Goal: Transaction & Acquisition: Purchase product/service

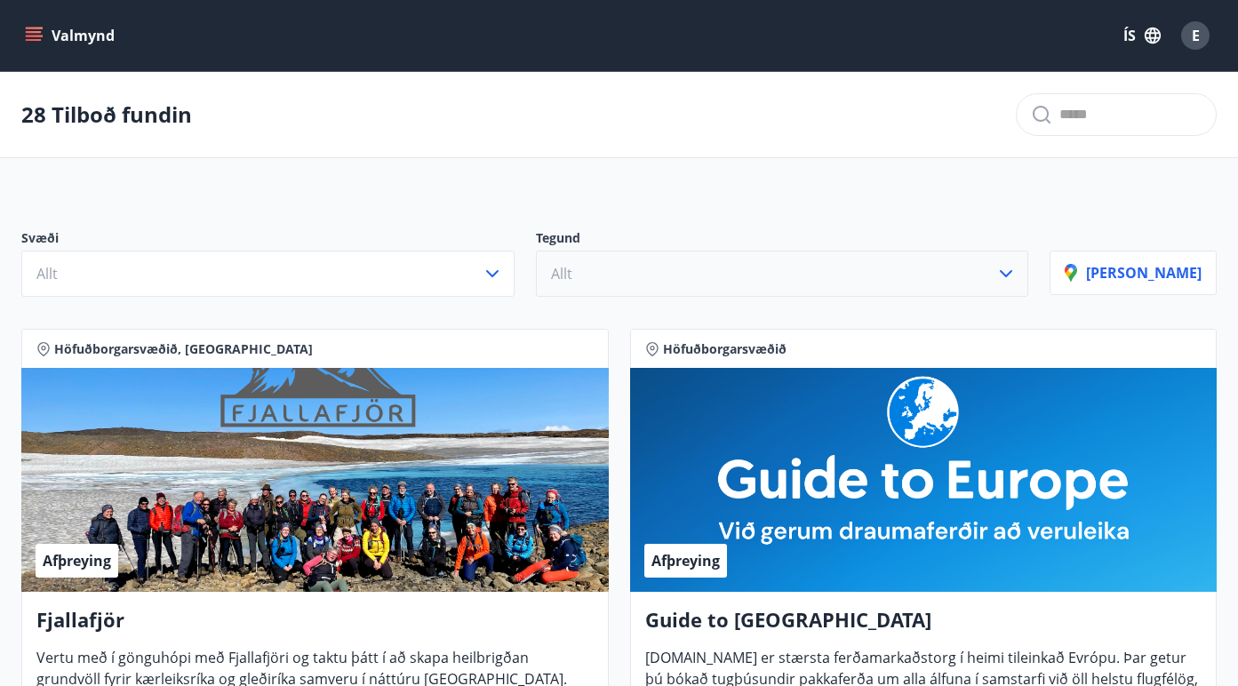
click at [617, 277] on button "Allt" at bounding box center [782, 274] width 493 height 46
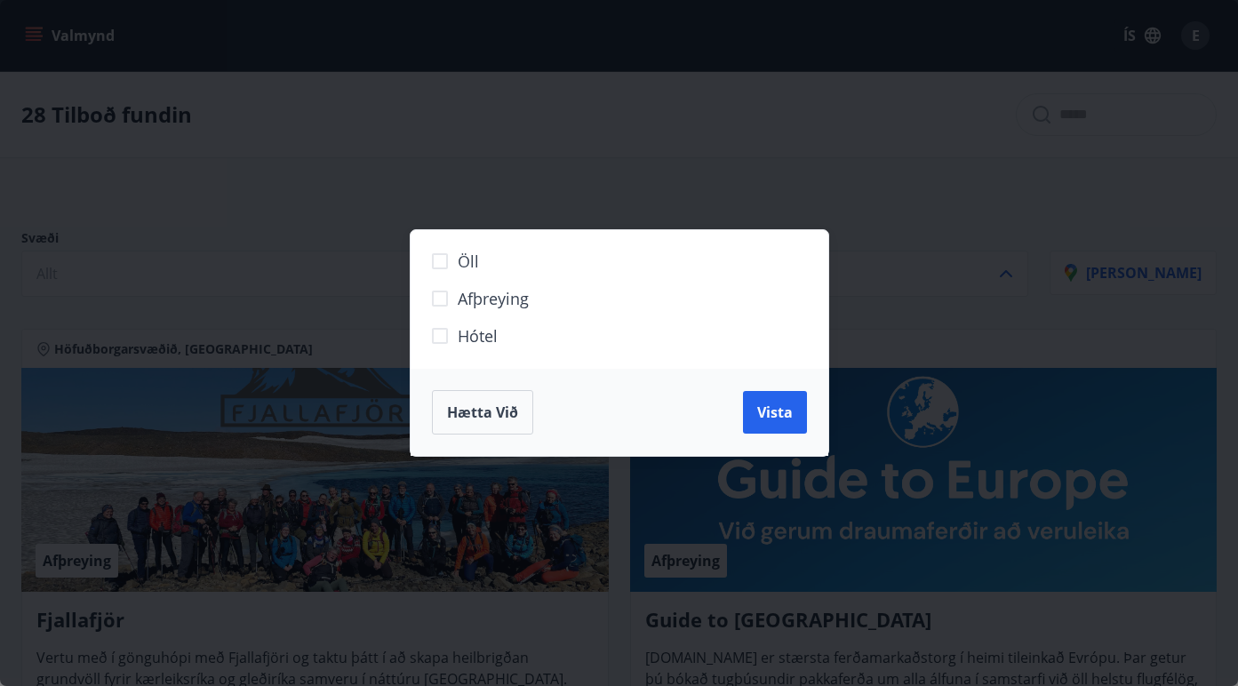
click at [482, 334] on span "Hótel" at bounding box center [478, 335] width 40 height 23
click at [795, 403] on button "Vista" at bounding box center [775, 412] width 64 height 43
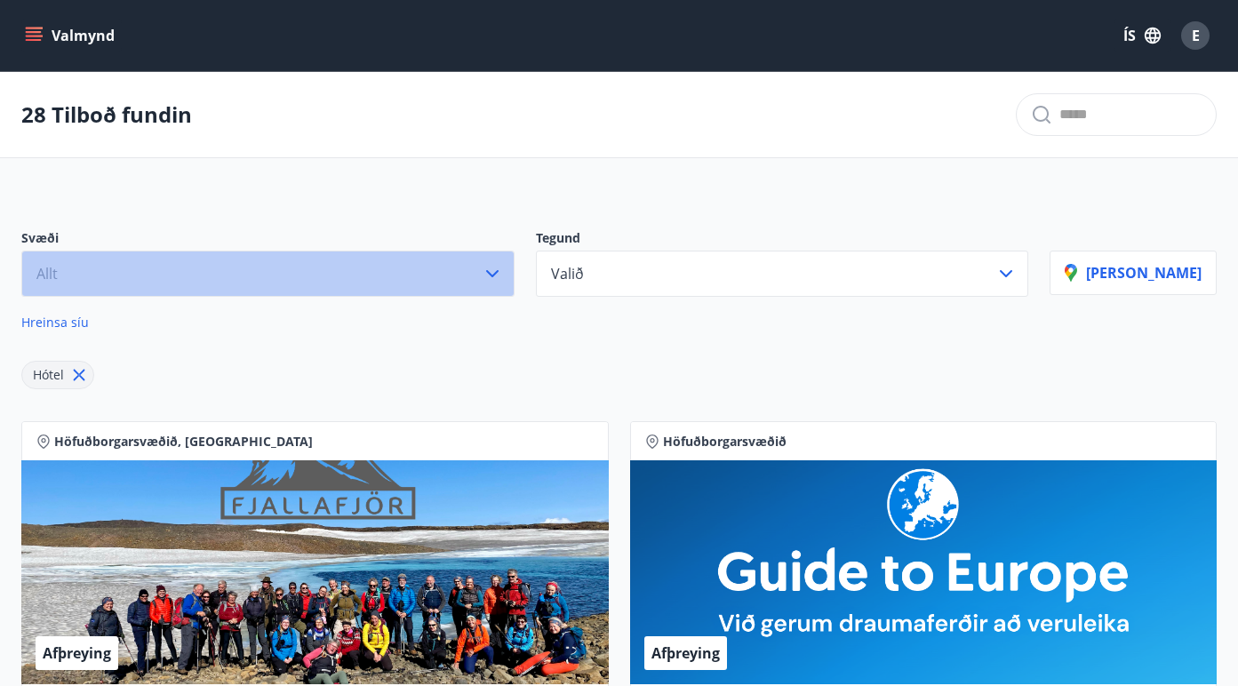
click at [329, 267] on button "Allt" at bounding box center [267, 274] width 493 height 46
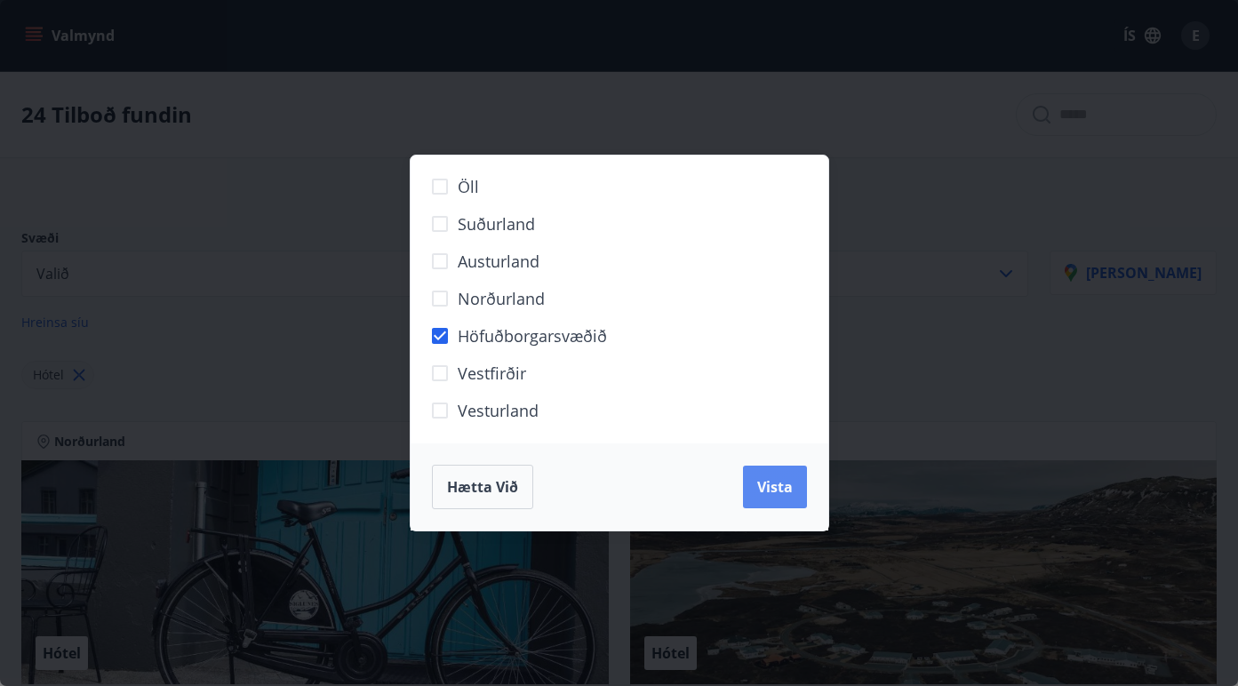
click at [786, 481] on span "Vista" at bounding box center [775, 487] width 36 height 20
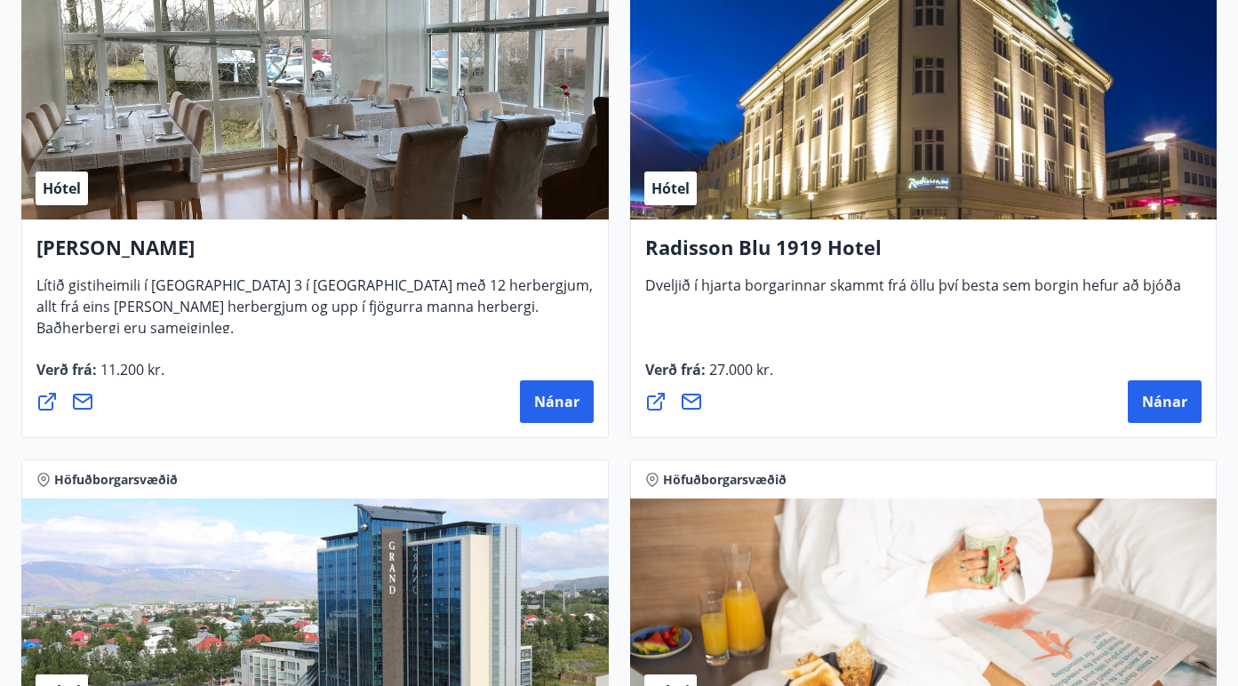
scroll to position [1466, 0]
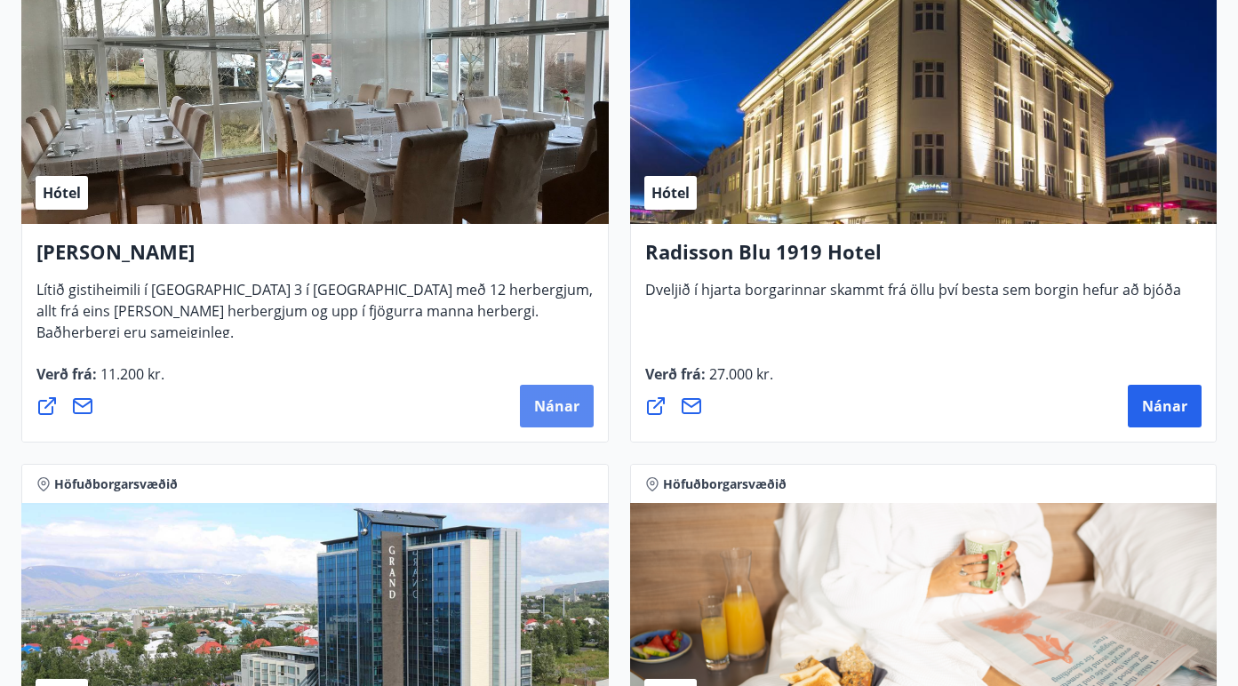
click at [554, 408] on span "Nánar" at bounding box center [556, 406] width 45 height 20
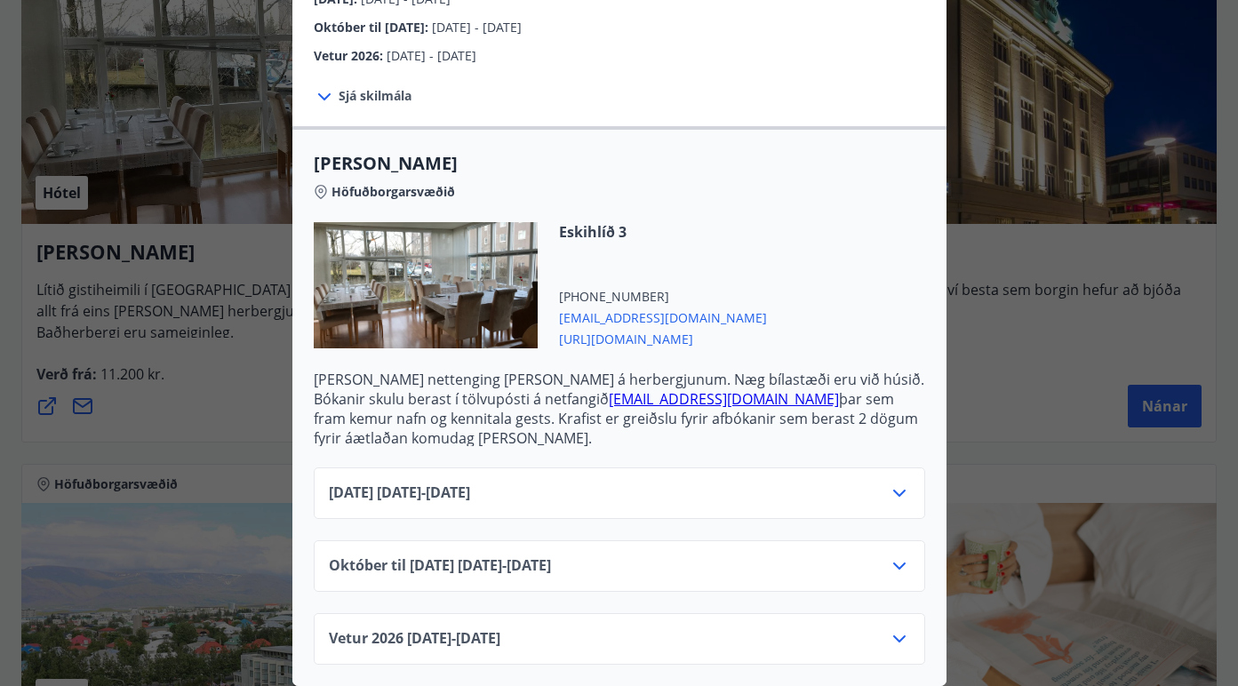
scroll to position [357, 0]
click at [1015, 362] on div at bounding box center [619, 343] width 1238 height 686
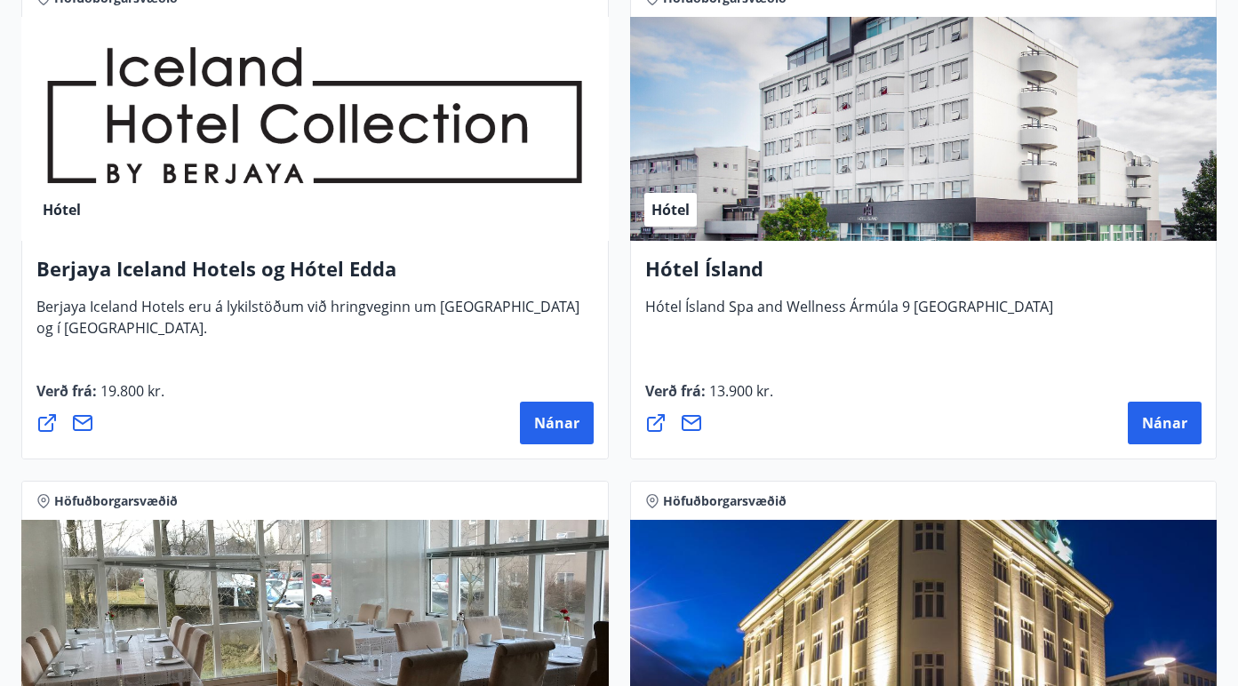
scroll to position [948, 0]
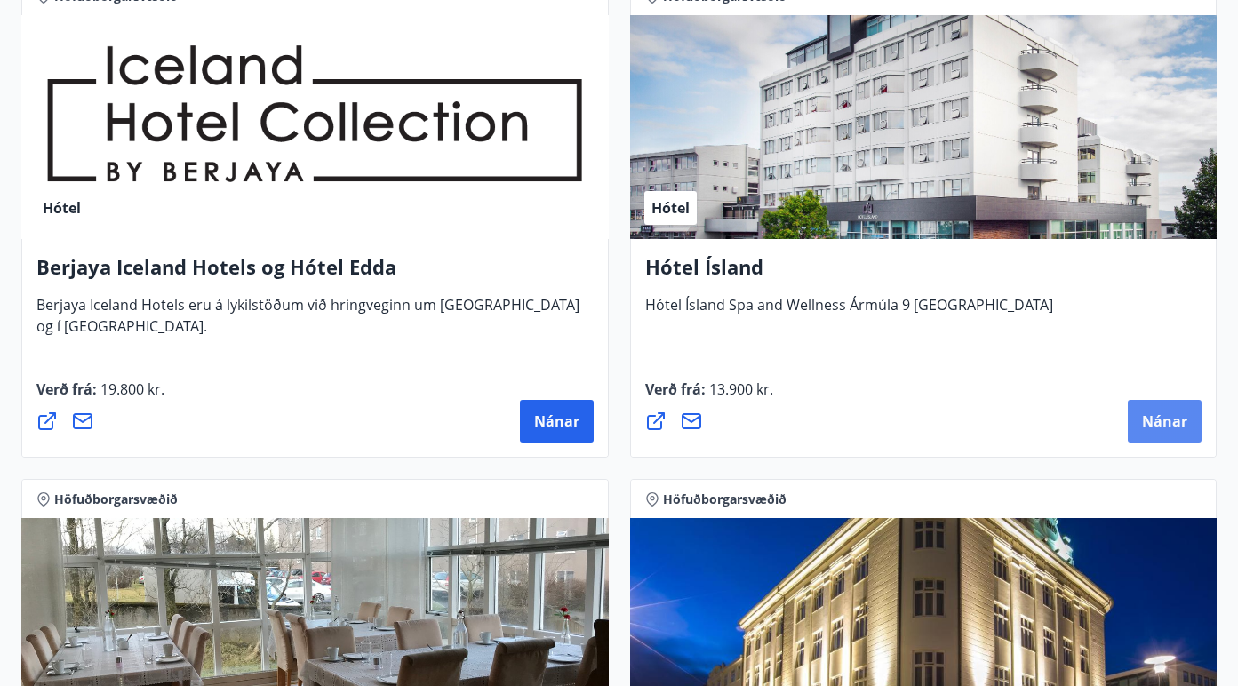
click at [1153, 417] on span "Nánar" at bounding box center [1164, 421] width 45 height 20
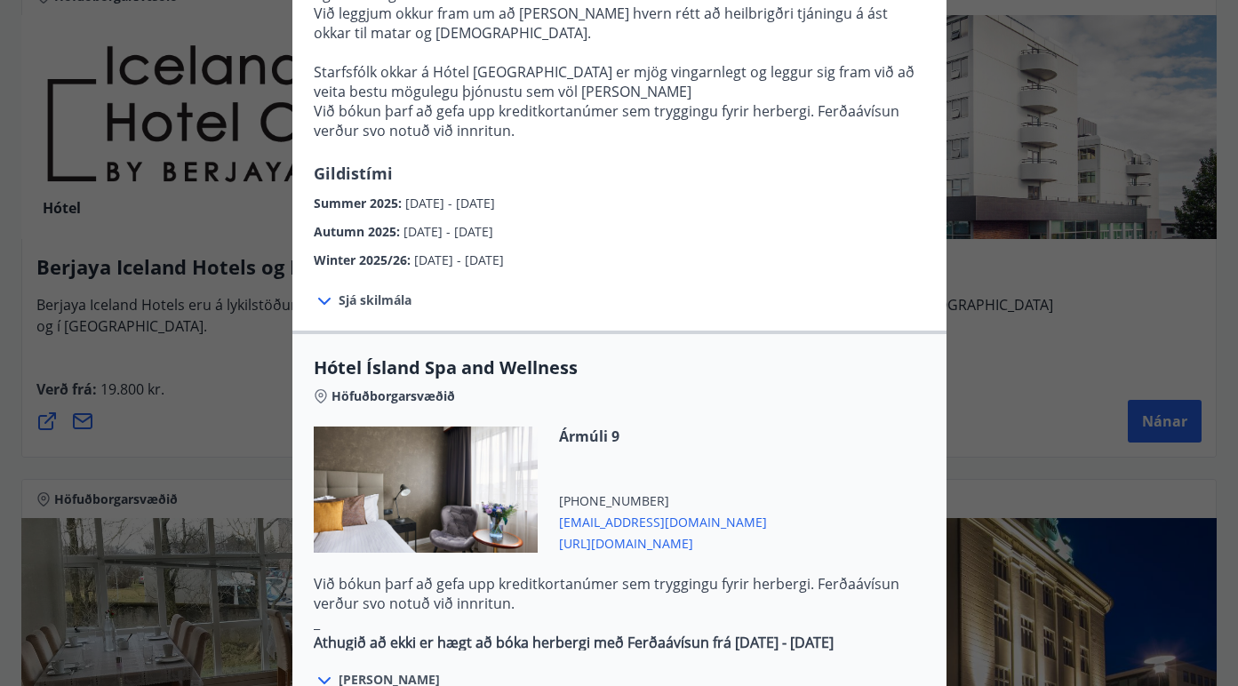
scroll to position [699, 0]
click at [397, 291] on span "Sjá skilmála" at bounding box center [375, 300] width 73 height 18
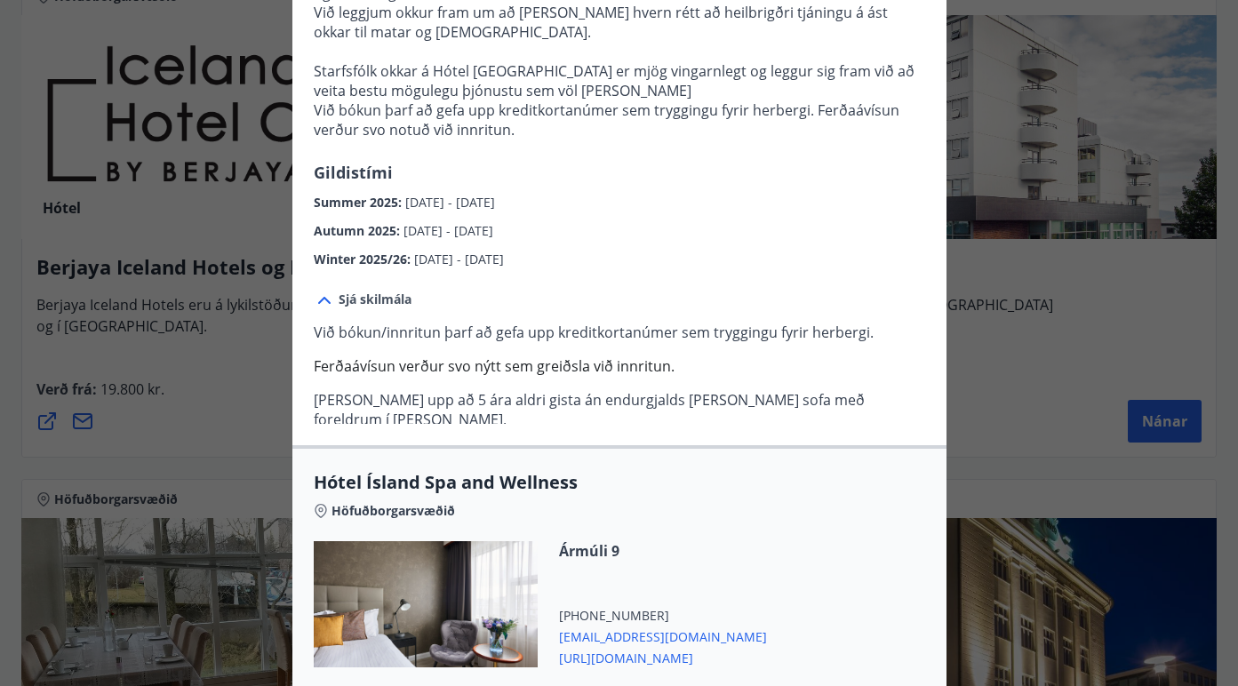
click at [397, 291] on span "Sjá skilmála" at bounding box center [375, 300] width 73 height 18
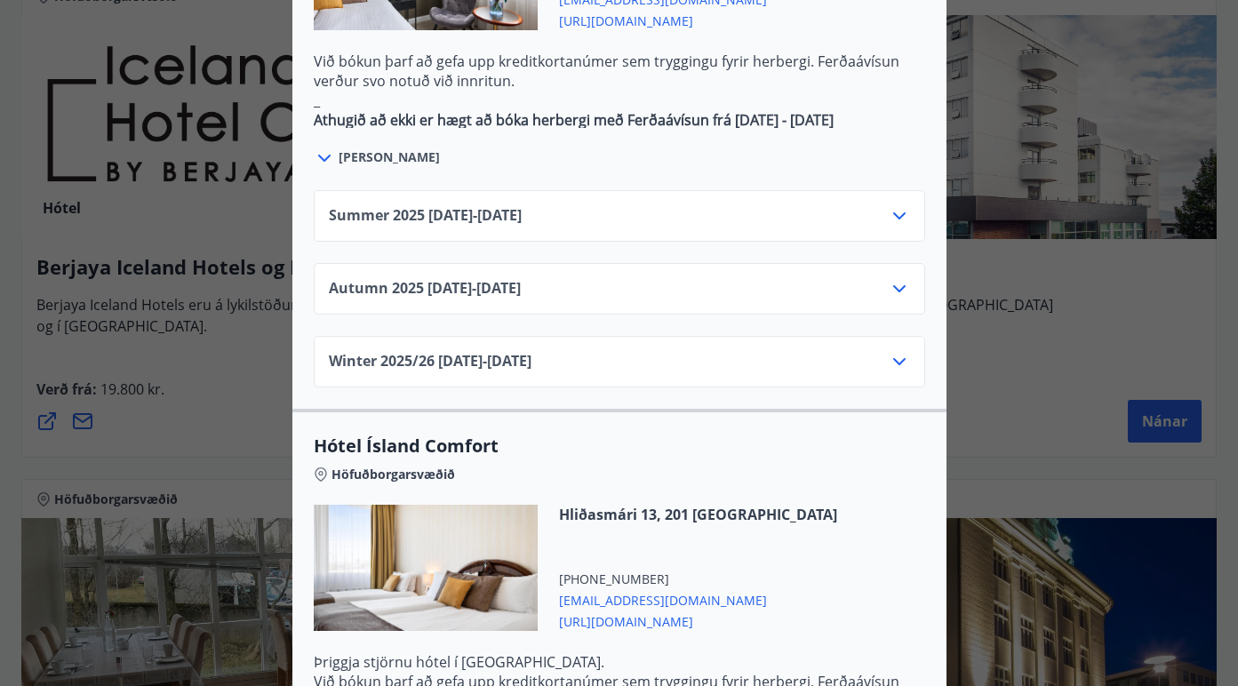
scroll to position [1215, 0]
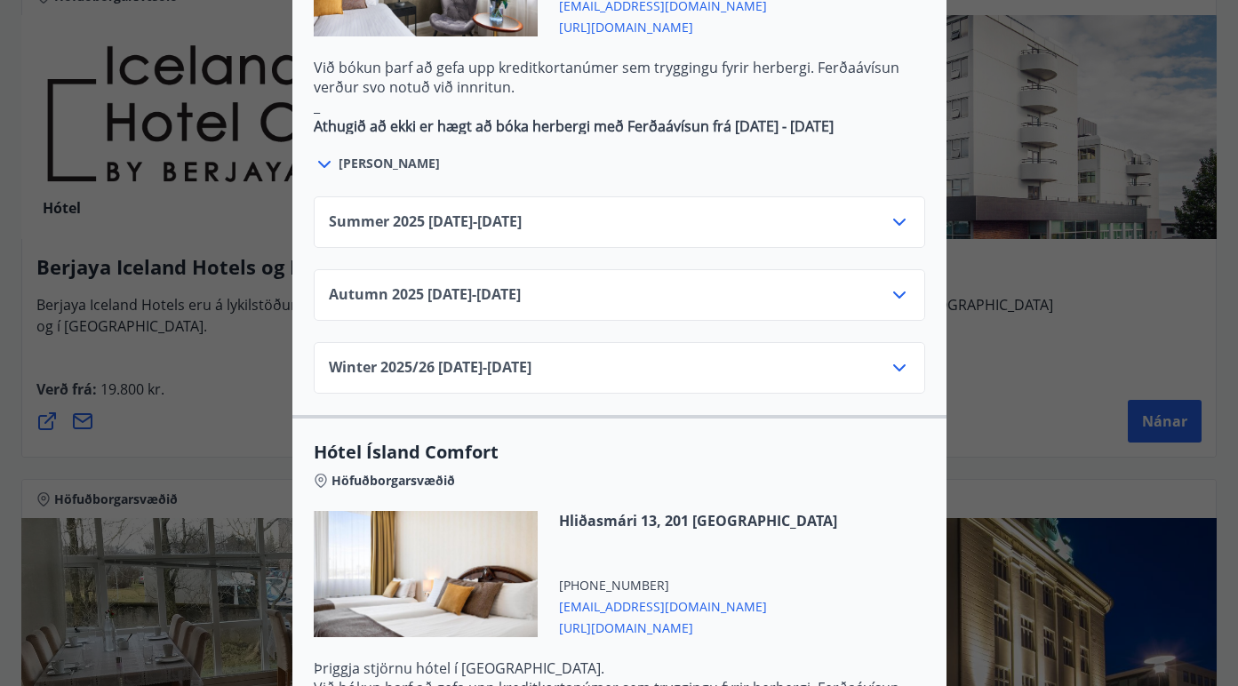
click at [581, 211] on div "Summer [PHONE_NUMBER][DATE] - [DATE]" at bounding box center [619, 229] width 581 height 36
click at [903, 211] on icon at bounding box center [899, 221] width 21 height 21
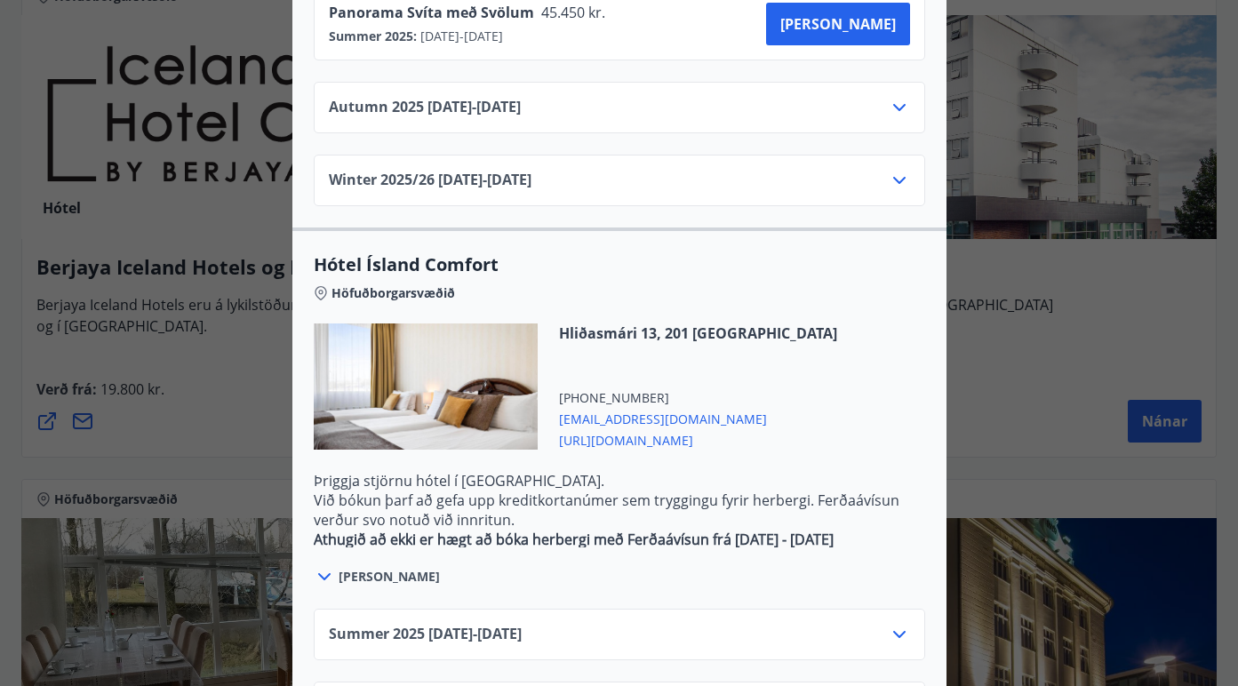
scroll to position [1836, 0]
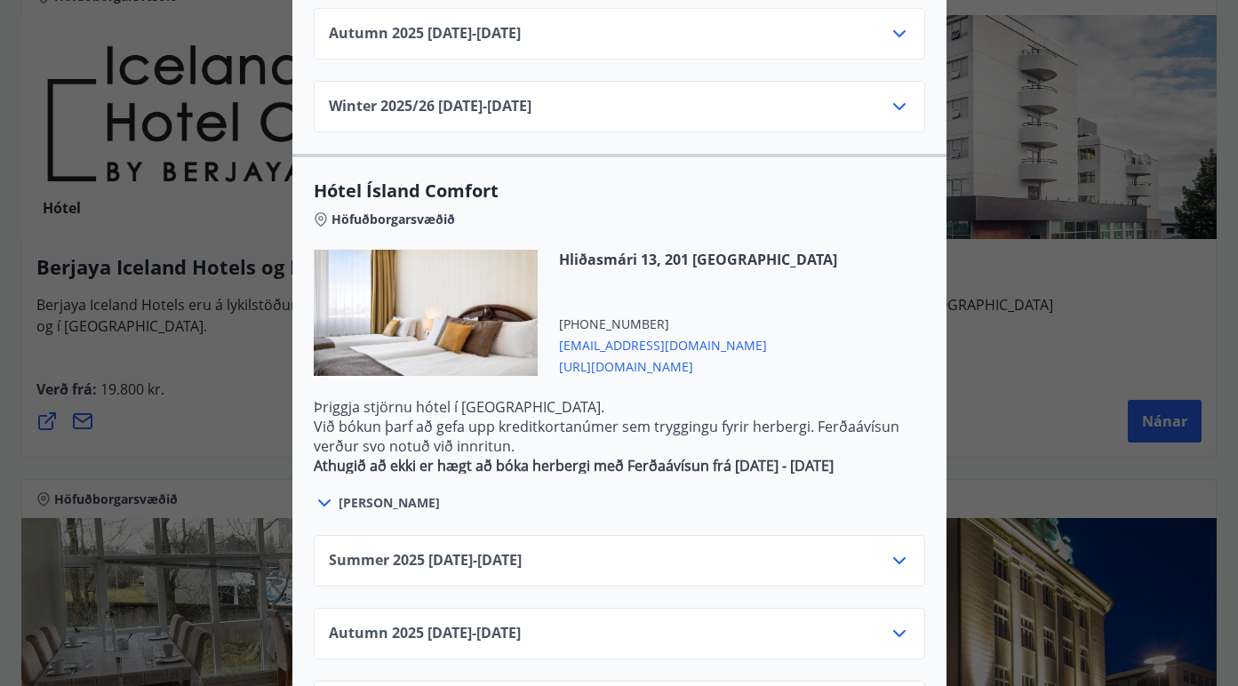
click at [898, 550] on icon at bounding box center [899, 560] width 21 height 21
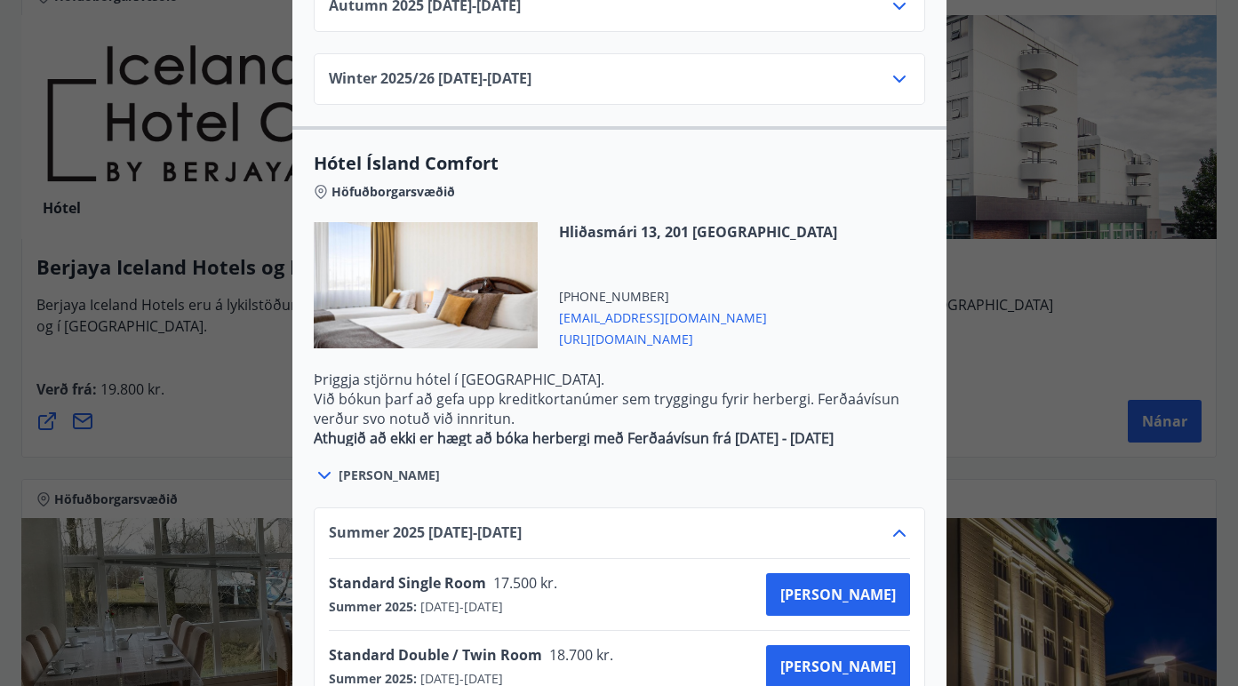
scroll to position [1863, 0]
click at [326, 473] on icon at bounding box center [324, 476] width 12 height 7
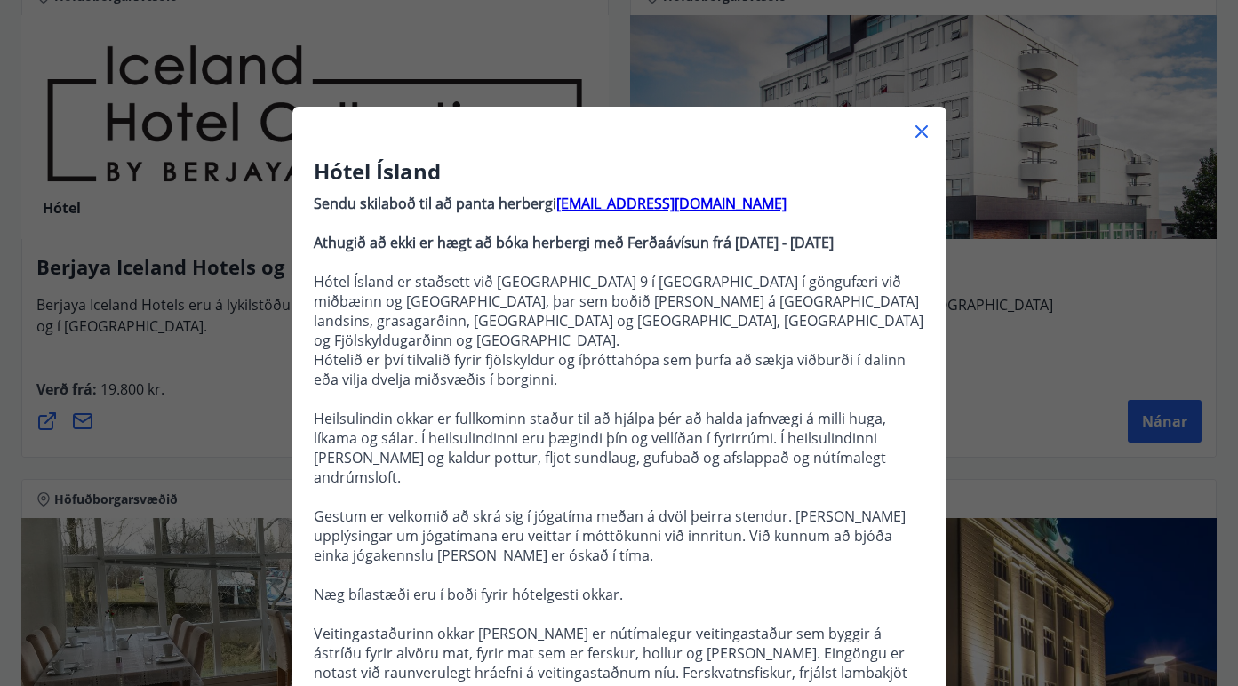
scroll to position [0, 0]
click at [922, 129] on icon at bounding box center [921, 131] width 21 height 21
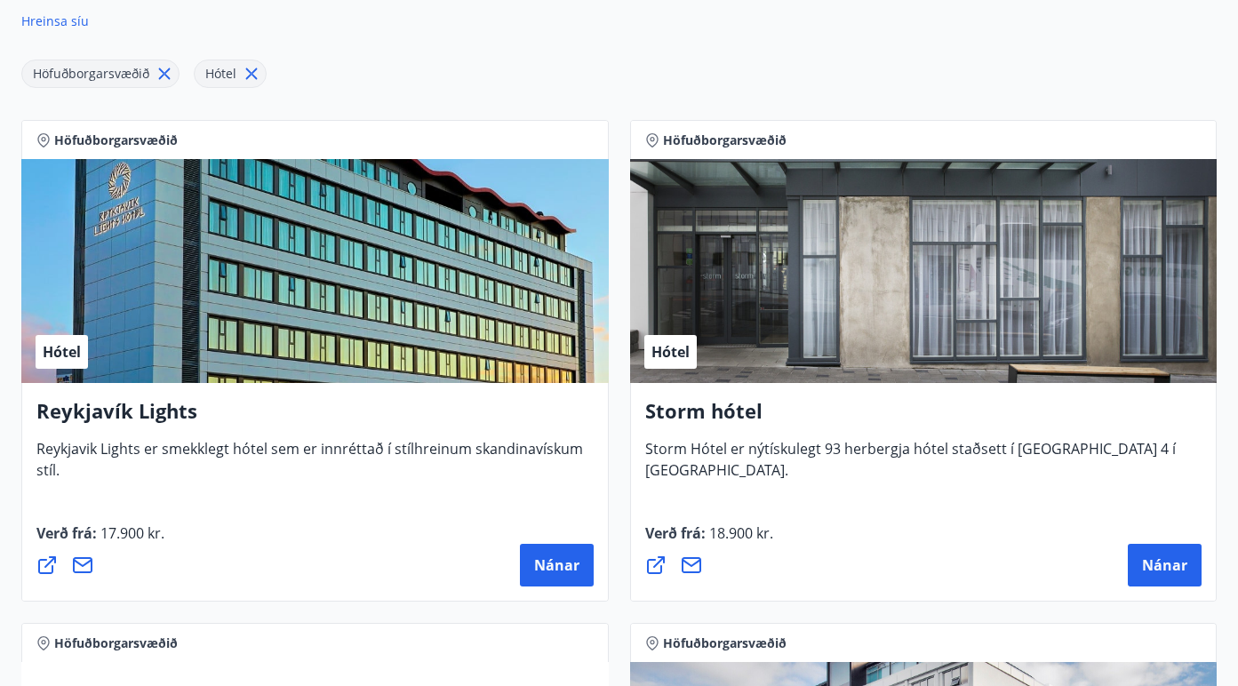
scroll to position [303, 0]
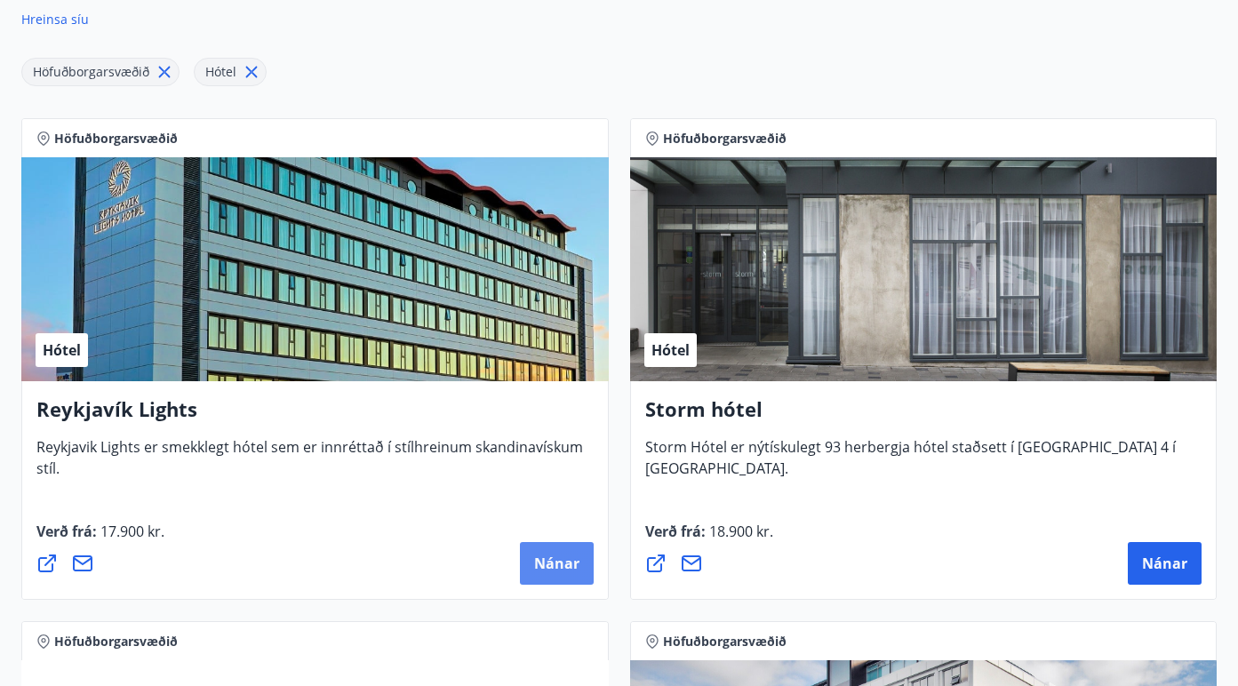
click at [548, 562] on span "Nánar" at bounding box center [556, 564] width 45 height 20
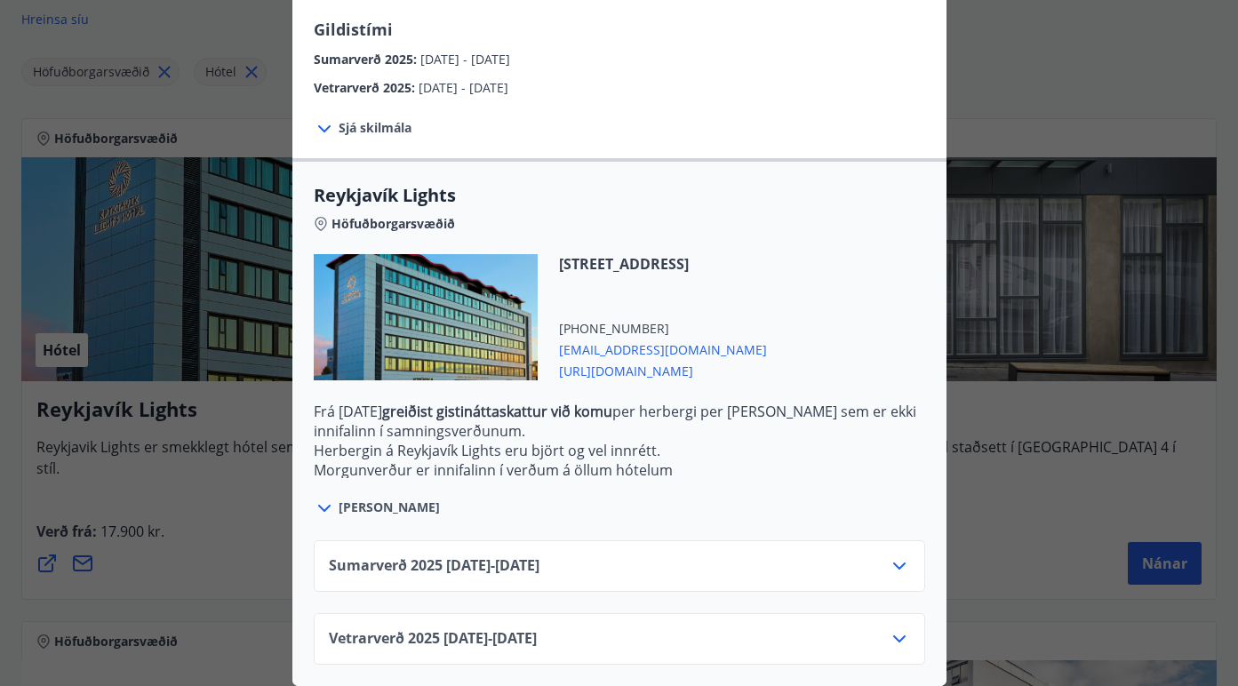
scroll to position [421, 0]
click at [328, 507] on icon at bounding box center [324, 508] width 12 height 7
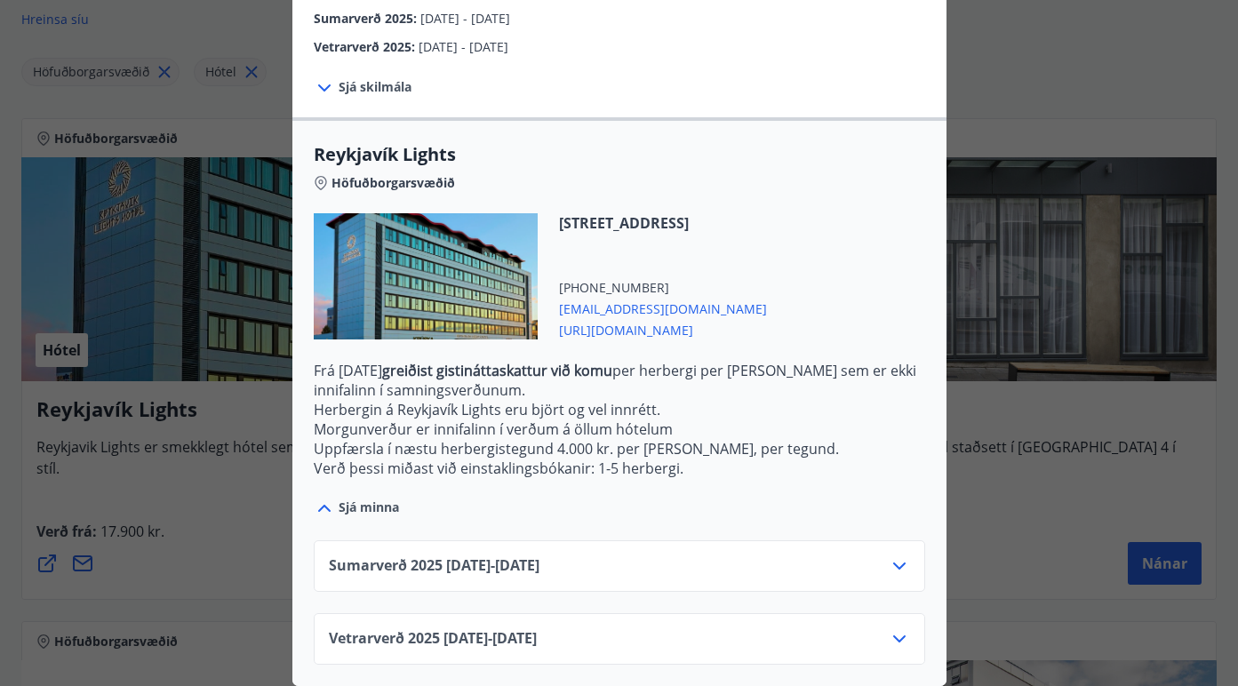
scroll to position [462, 0]
click at [900, 563] on icon at bounding box center [899, 565] width 21 height 21
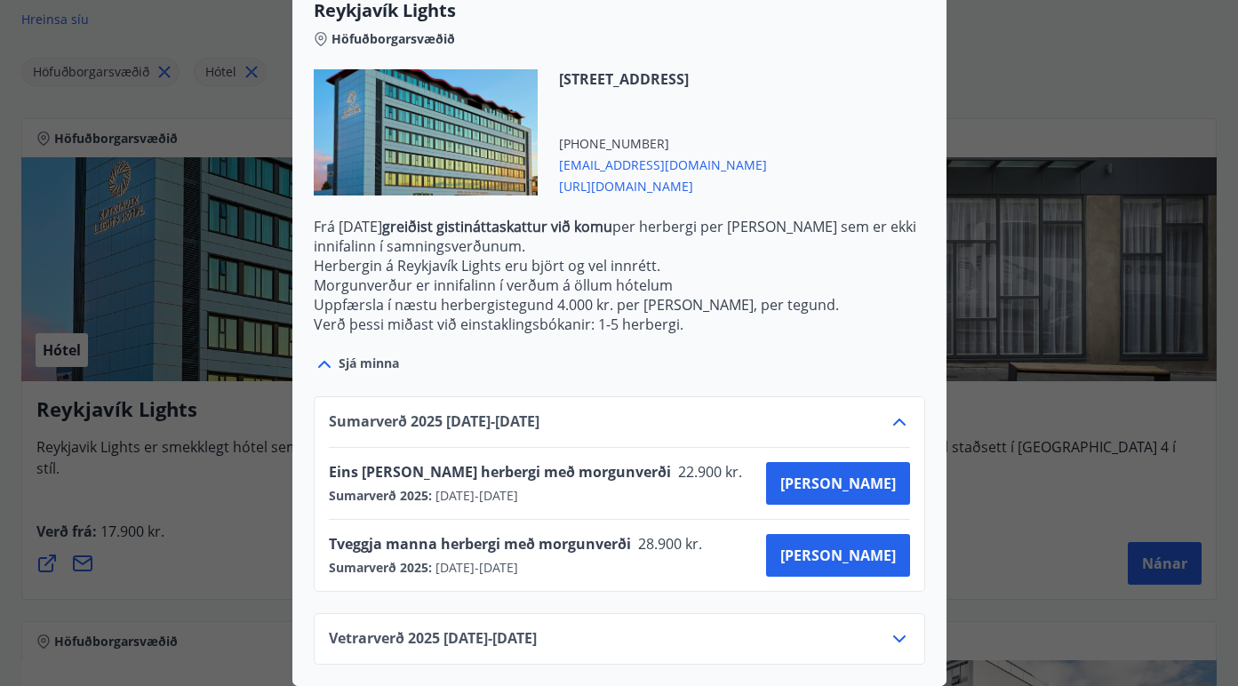
scroll to position [606, 0]
click at [897, 639] on icon at bounding box center [899, 638] width 12 height 7
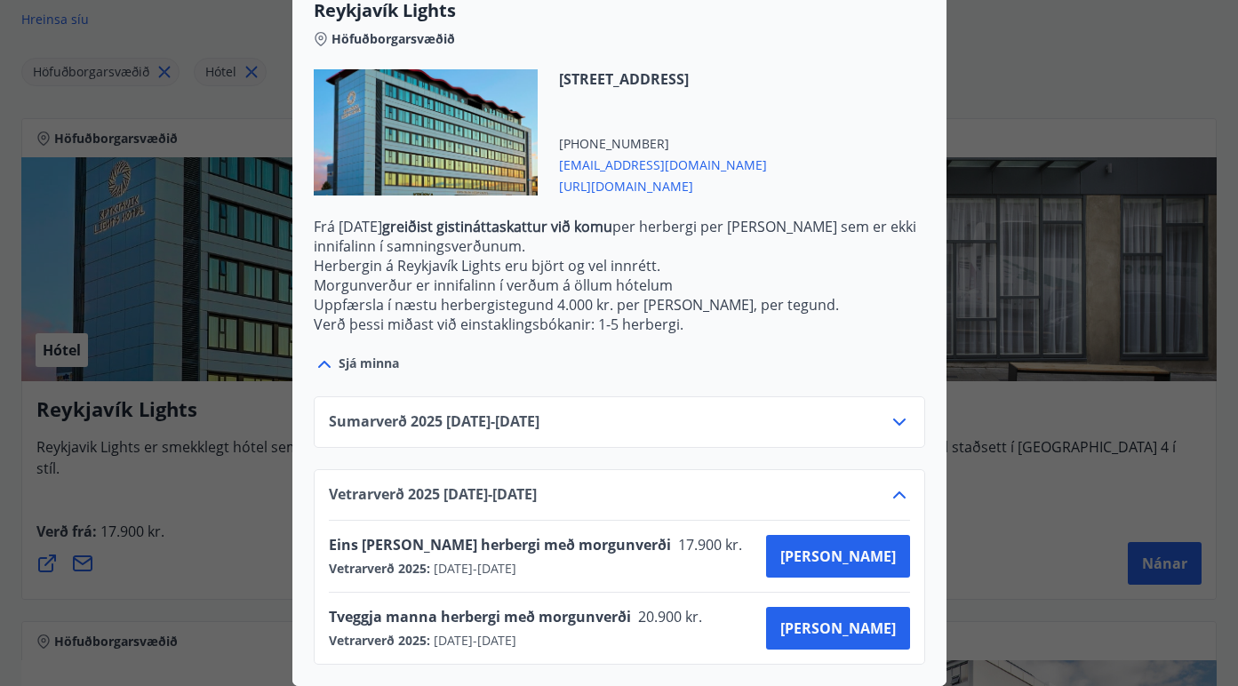
click at [897, 432] on icon at bounding box center [899, 421] width 21 height 21
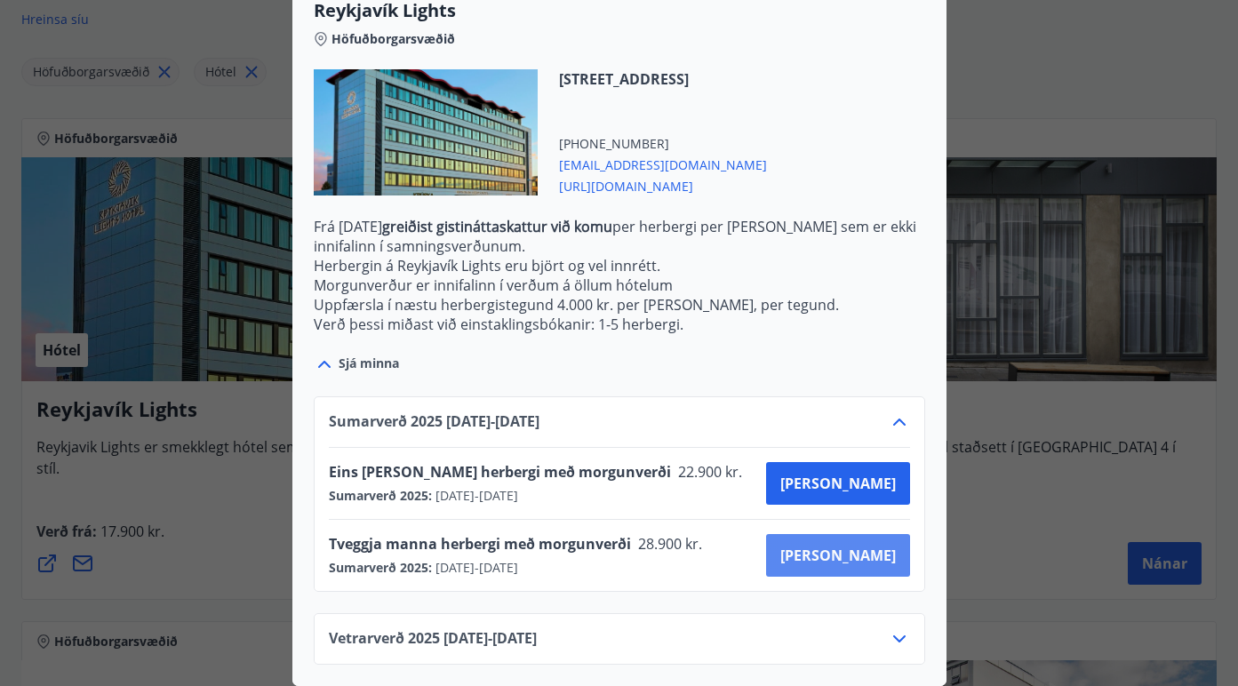
click at [873, 552] on span "[PERSON_NAME]" at bounding box center [838, 556] width 116 height 20
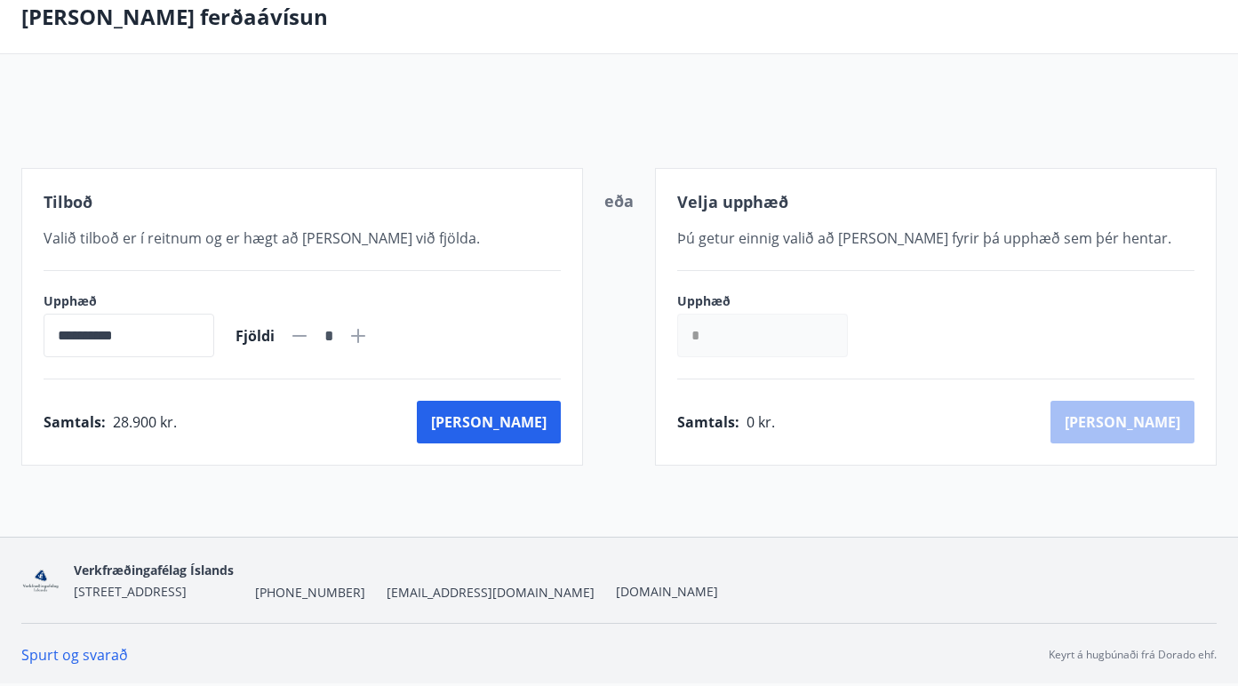
scroll to position [92, 0]
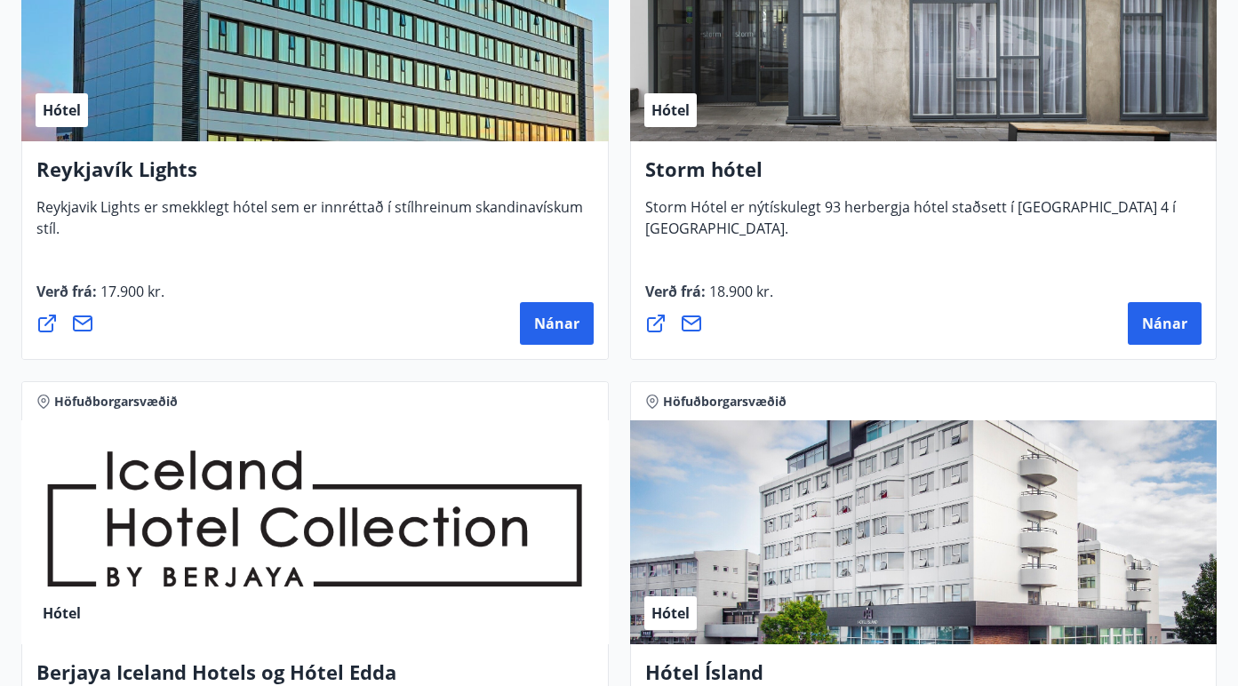
scroll to position [546, 0]
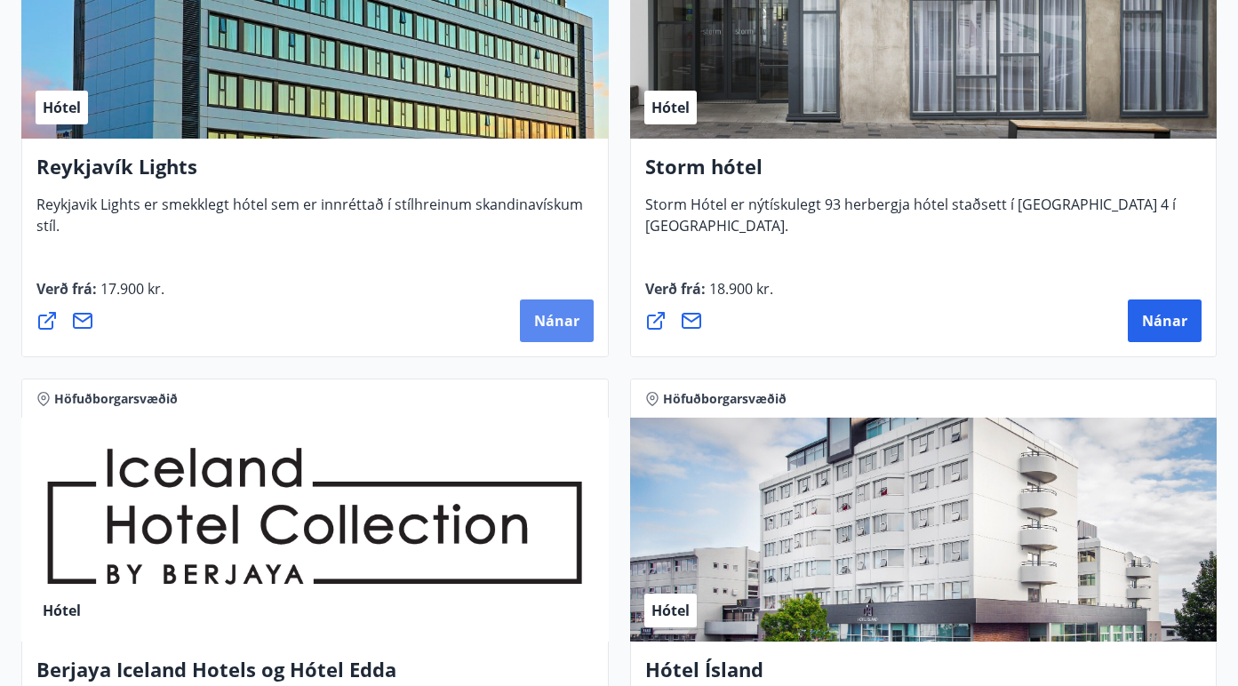
click at [561, 320] on span "Nánar" at bounding box center [556, 321] width 45 height 20
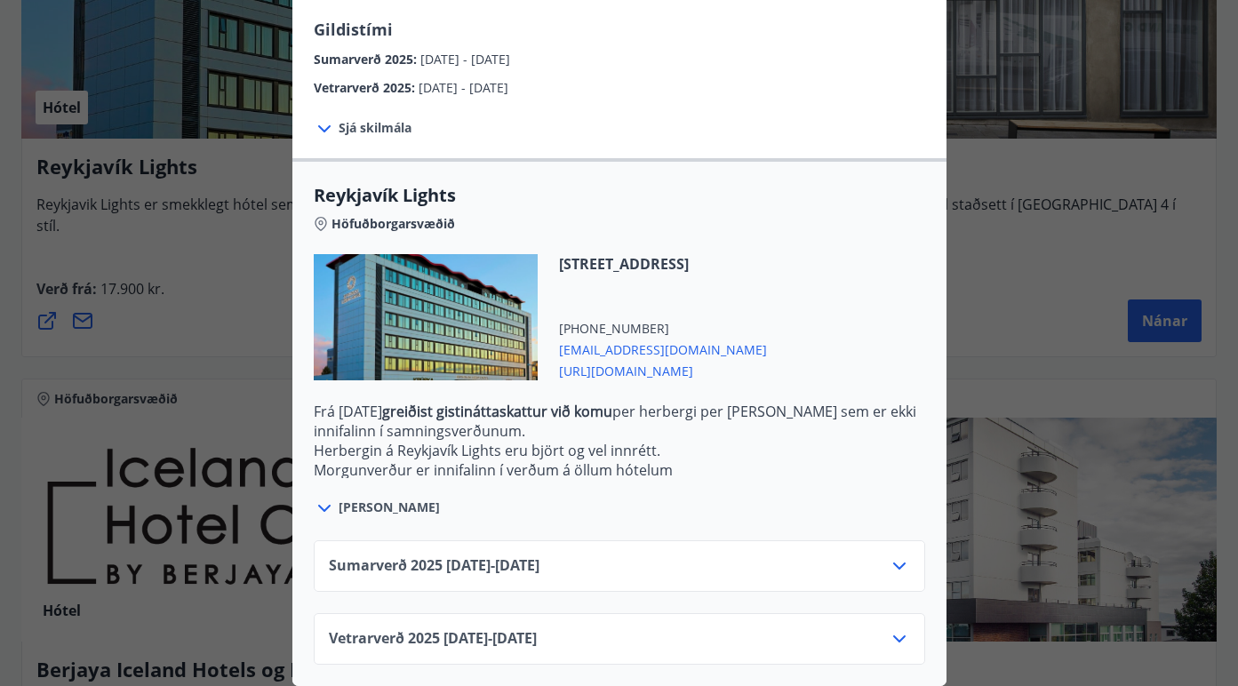
scroll to position [421, 0]
click at [887, 564] on div "Sumarverð [PHONE_NUMBER][DATE] - [DATE]" at bounding box center [619, 573] width 581 height 36
click at [905, 562] on icon at bounding box center [899, 565] width 21 height 21
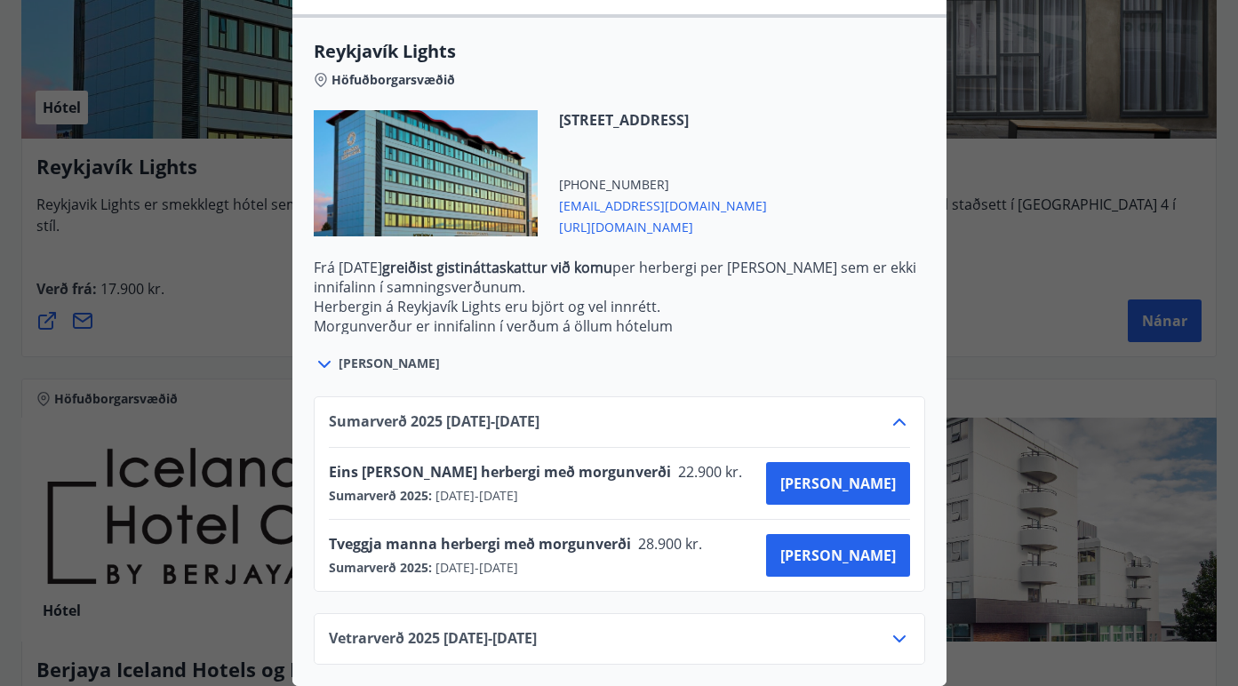
scroll to position [565, 0]
click at [902, 636] on icon at bounding box center [899, 638] width 21 height 21
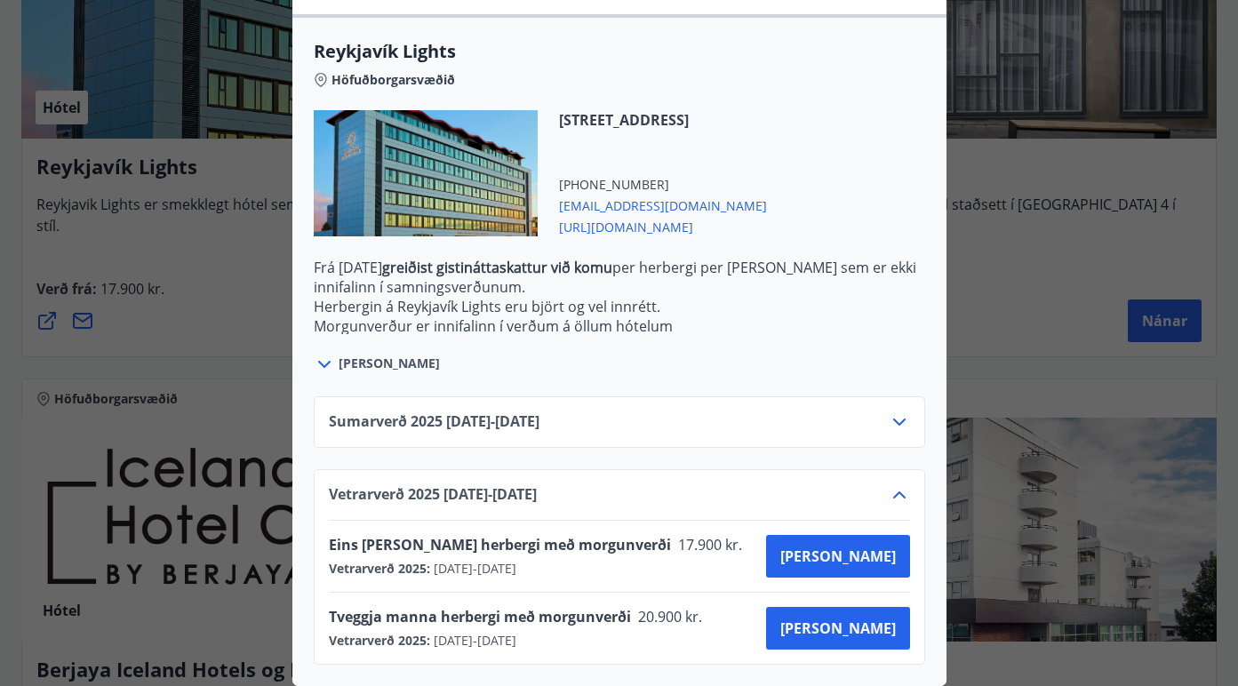
click at [1024, 276] on div at bounding box center [619, 343] width 1238 height 686
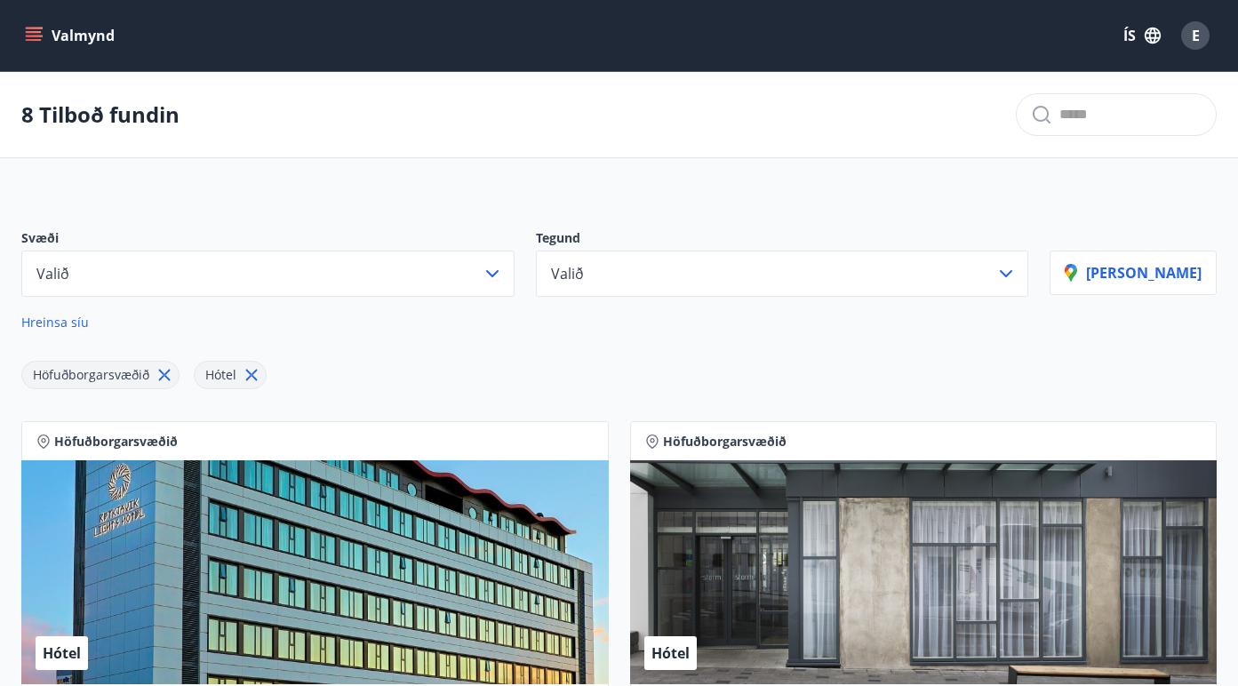
scroll to position [0, 0]
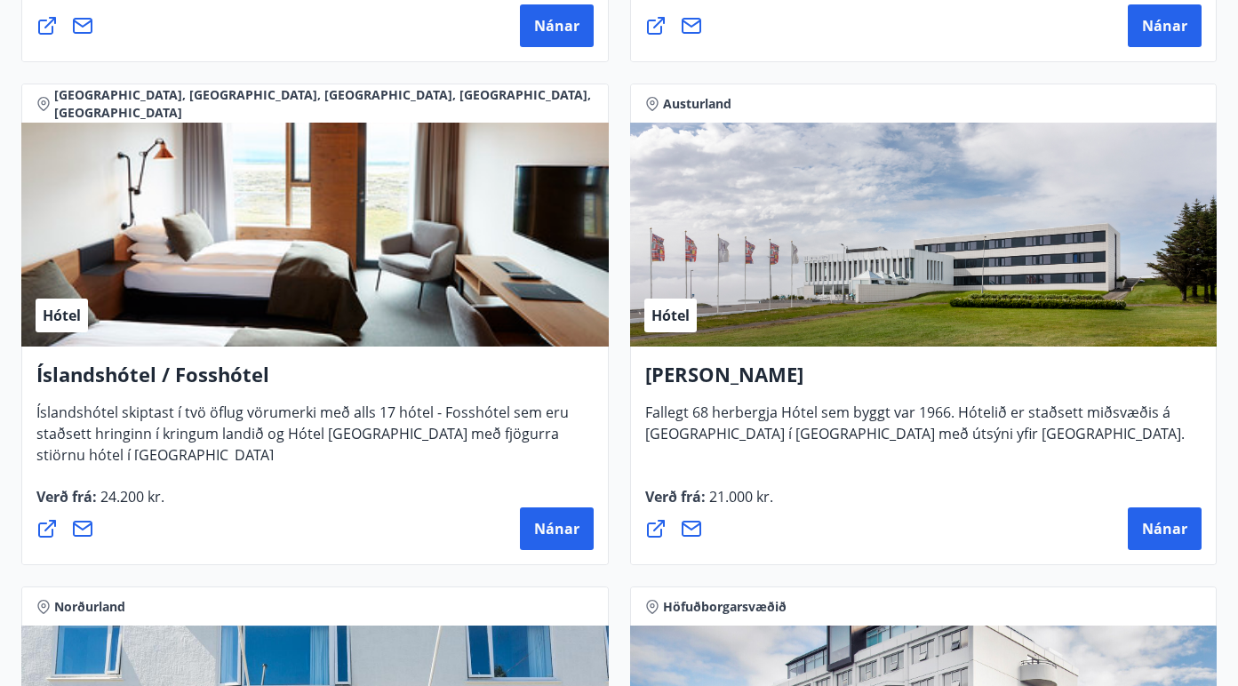
scroll to position [3238, 0]
